Goal: Navigation & Orientation: Find specific page/section

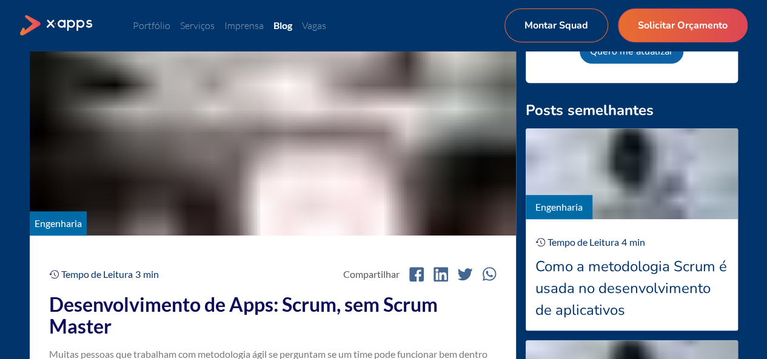
scroll to position [303, 0]
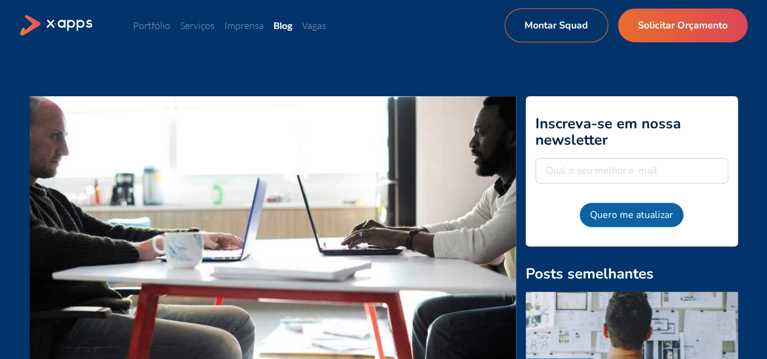
scroll to position [121, 0]
click at [158, 24] on link "Portfólio" at bounding box center [152, 25] width 38 height 12
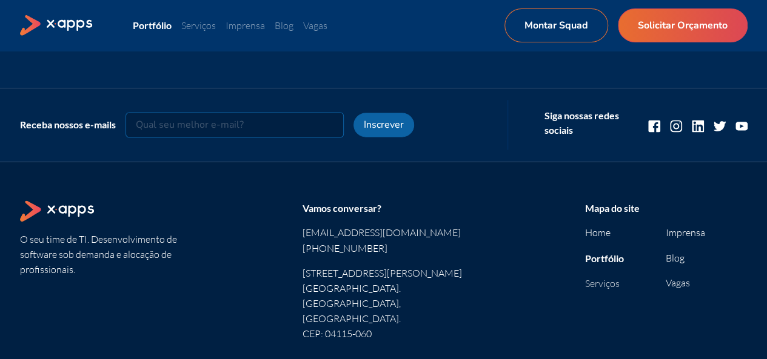
scroll to position [3273, 0]
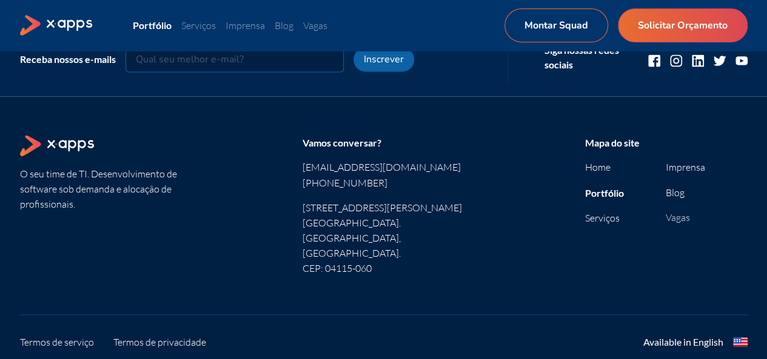
click at [673, 218] on link "Vagas" at bounding box center [678, 217] width 24 height 12
